Goal: Transaction & Acquisition: Purchase product/service

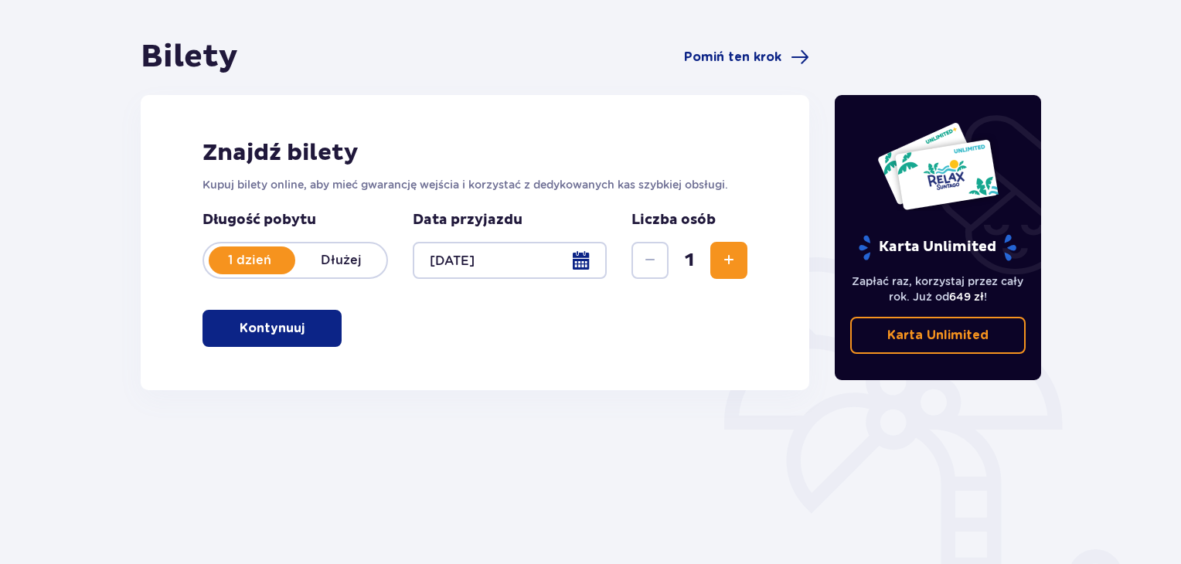
scroll to position [155, 0]
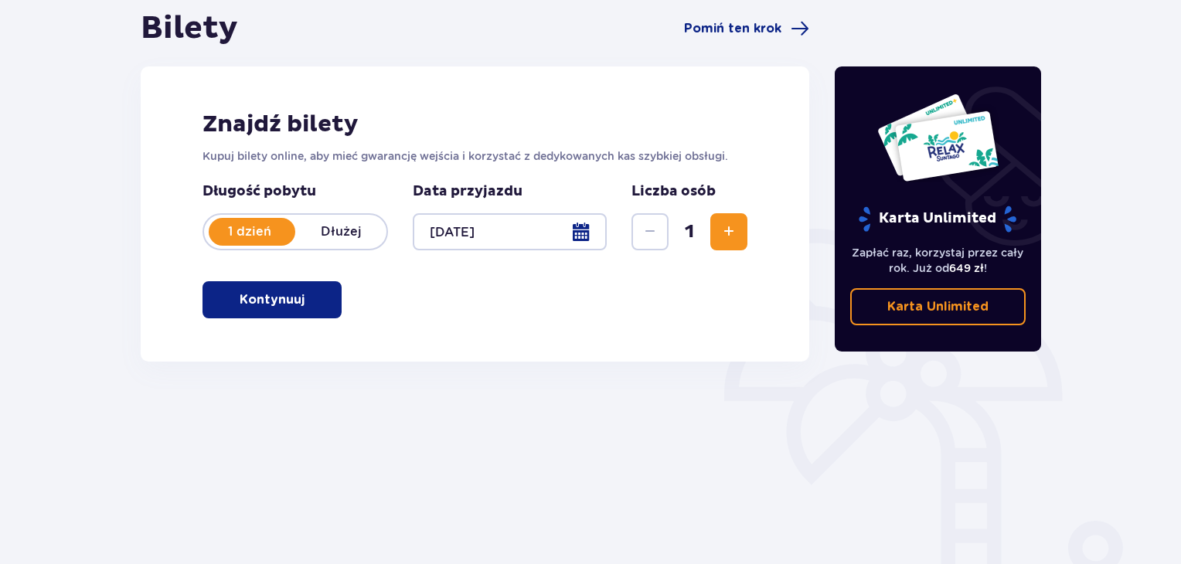
click at [314, 299] on span "button" at bounding box center [307, 300] width 19 height 19
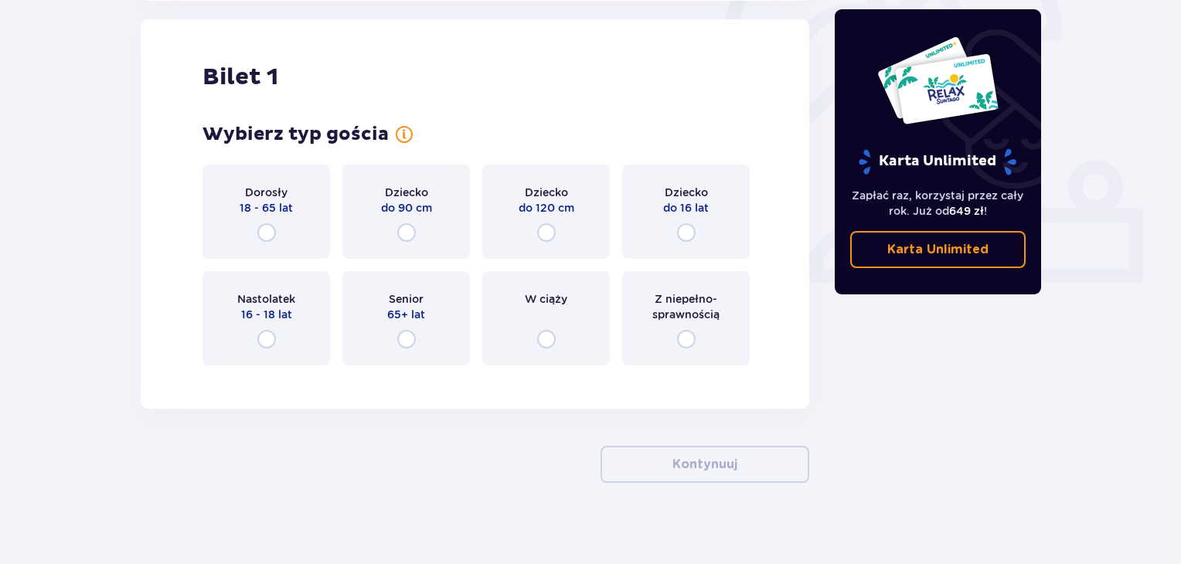
scroll to position [516, 0]
click at [272, 228] on input "radio" at bounding box center [266, 232] width 19 height 19
radio input "true"
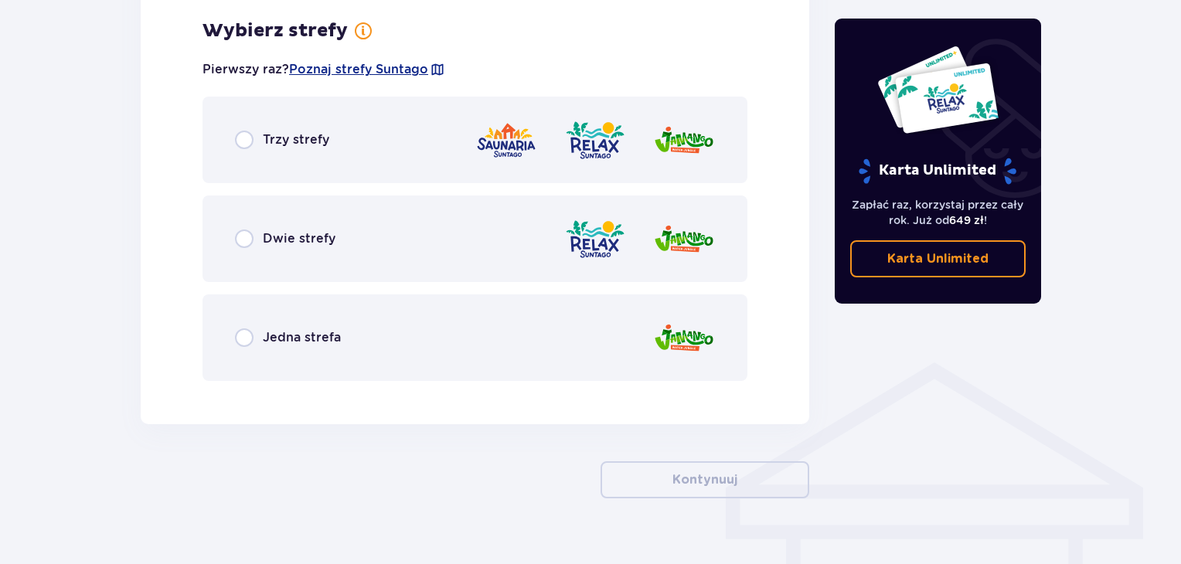
scroll to position [894, 0]
click at [332, 171] on div "Trzy strefy" at bounding box center [475, 139] width 545 height 87
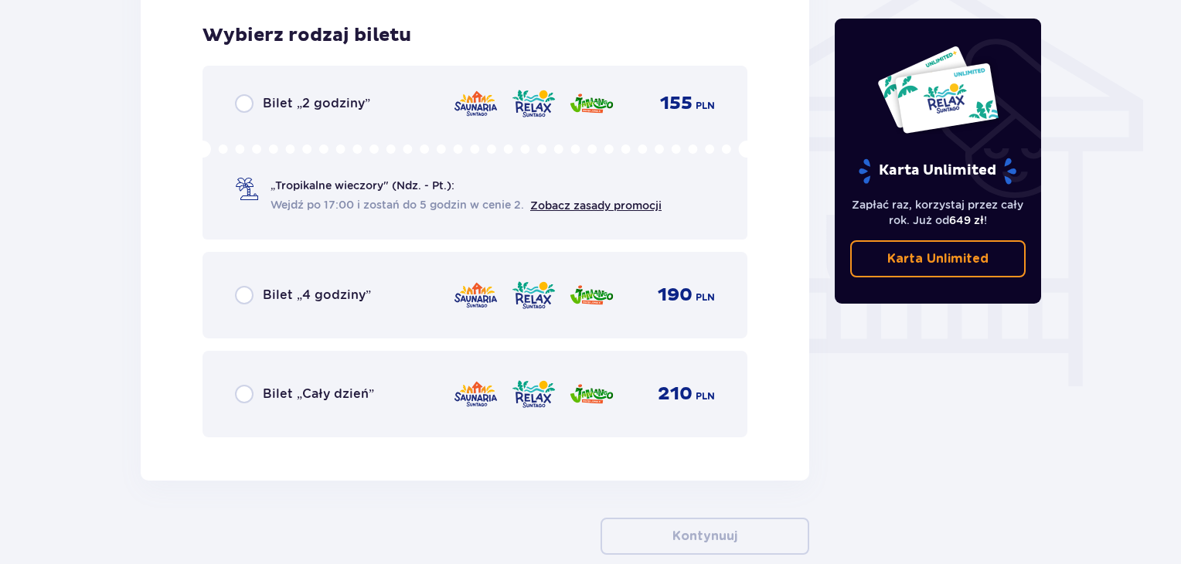
scroll to position [1286, 0]
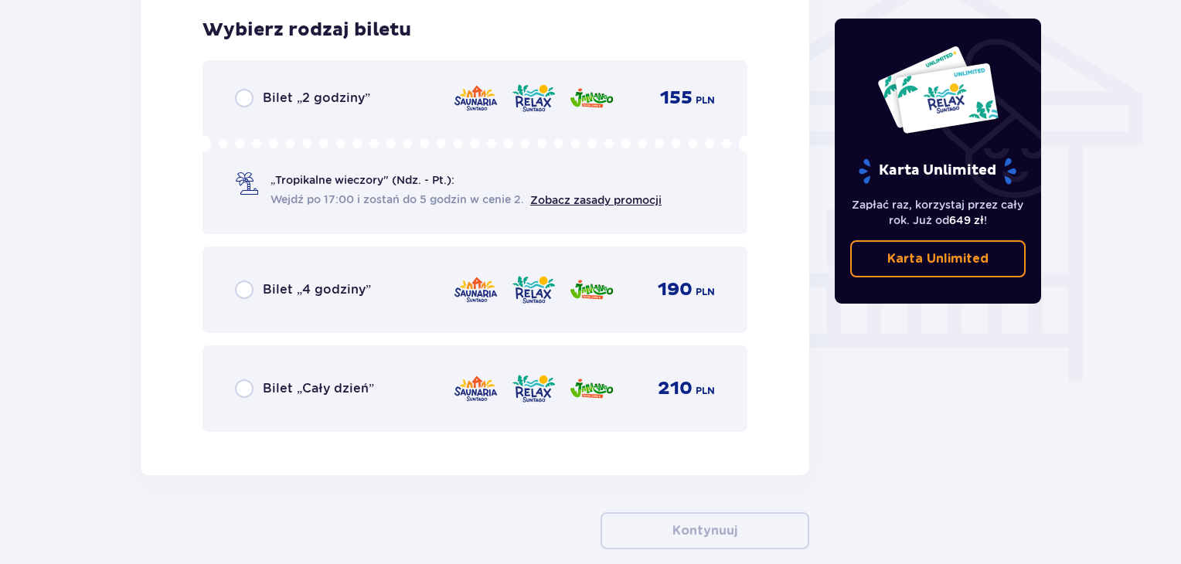
click at [341, 206] on span "Wejdź po 17:00 i zostań do 5 godzin w cenie 2." at bounding box center [398, 199] width 254 height 15
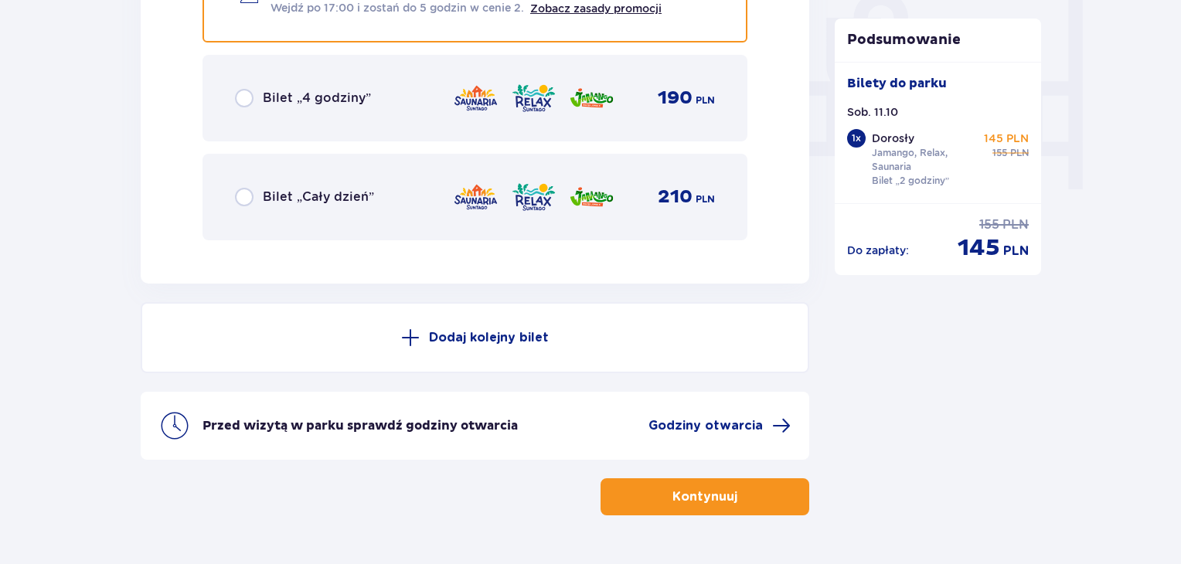
scroll to position [1290, 0]
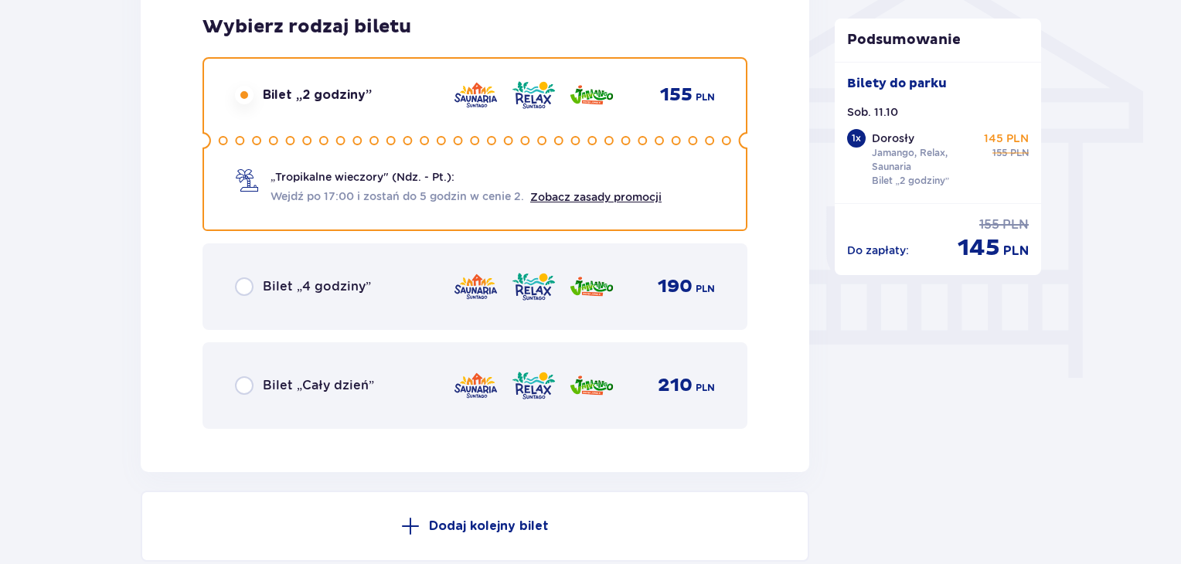
click at [351, 264] on div "Bilet „4 godziny” 190 PLN" at bounding box center [475, 287] width 545 height 87
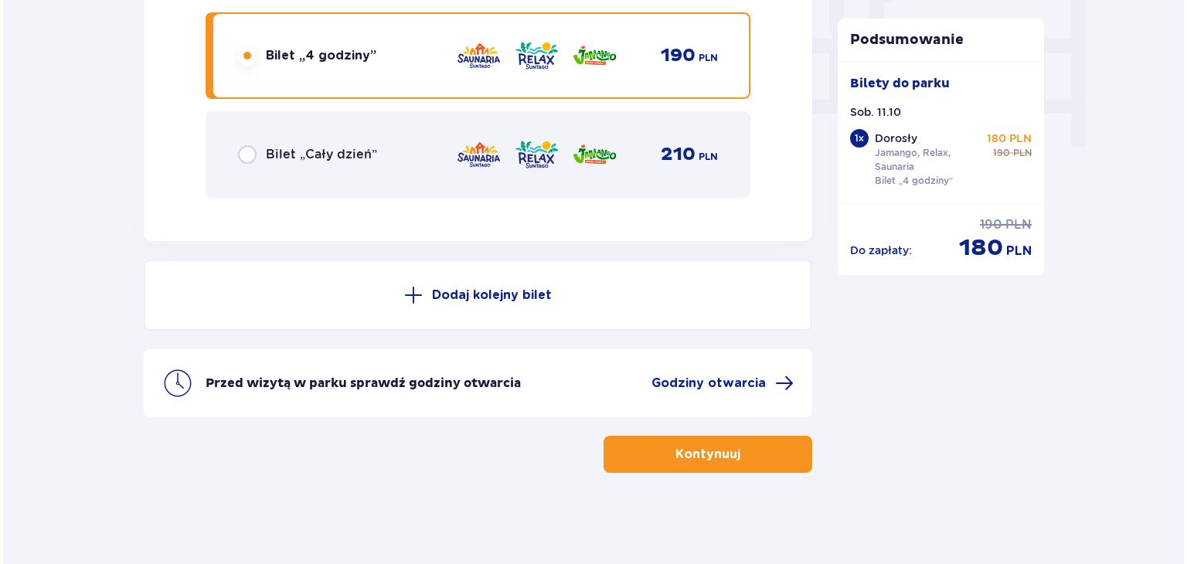
scroll to position [1521, 0]
click at [685, 387] on span "Godziny otwarcia" at bounding box center [706, 382] width 114 height 17
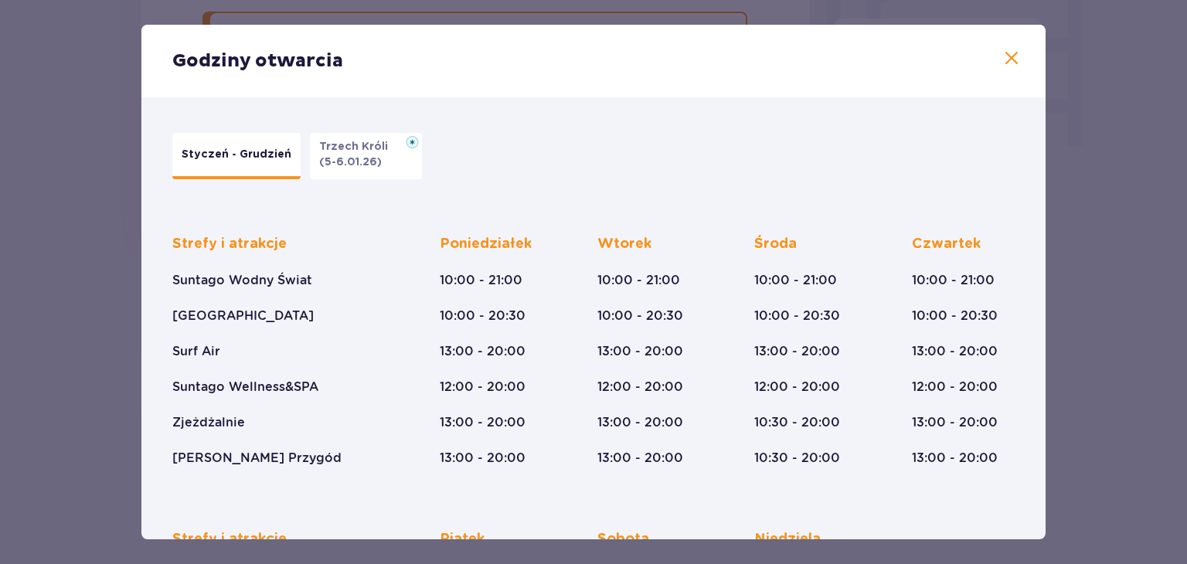
click at [997, 61] on div "Godziny otwarcia" at bounding box center [593, 61] width 905 height 73
click at [1008, 56] on span at bounding box center [1012, 58] width 19 height 19
